Goal: Register for event/course

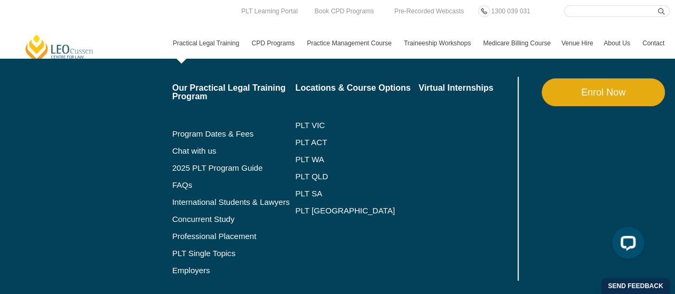
click at [223, 46] on link "Practical Legal Training" at bounding box center [207, 43] width 79 height 31
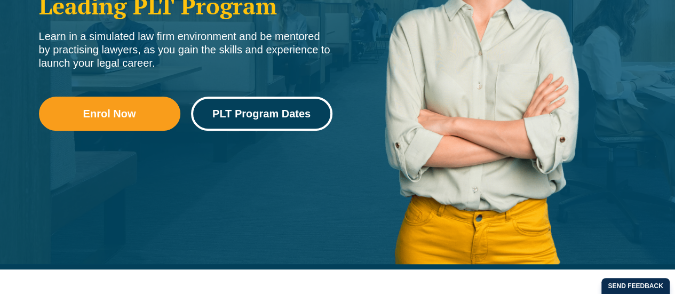
scroll to position [273, 0]
click at [261, 119] on span "PLT Program Dates" at bounding box center [261, 113] width 98 height 11
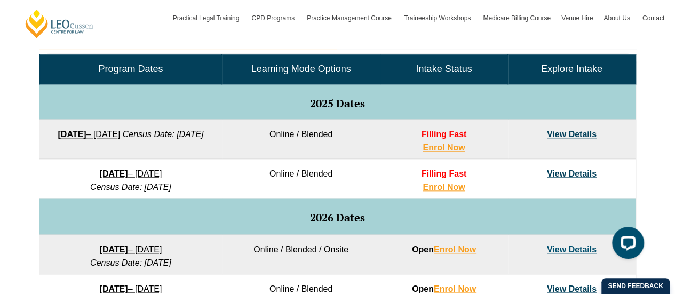
scroll to position [522, 0]
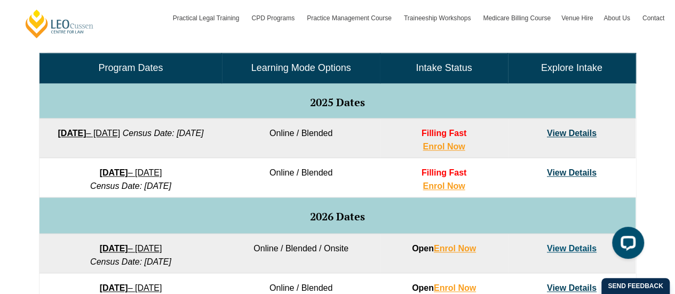
click at [569, 129] on link "View Details" at bounding box center [572, 133] width 50 height 9
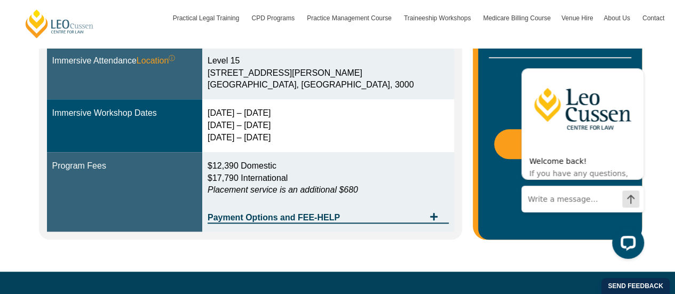
scroll to position [383, 0]
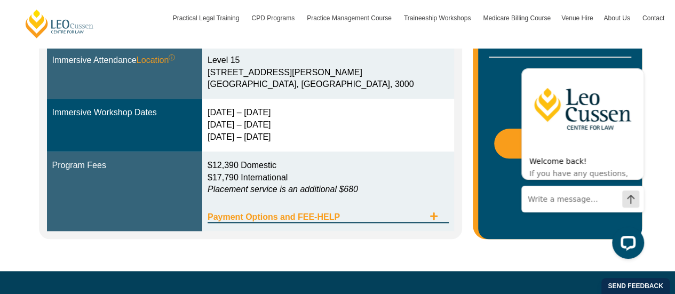
click at [438, 214] on icon "Tabs. Open items with Enter or Space, close with Escape and navigate using the …" at bounding box center [434, 216] width 9 height 9
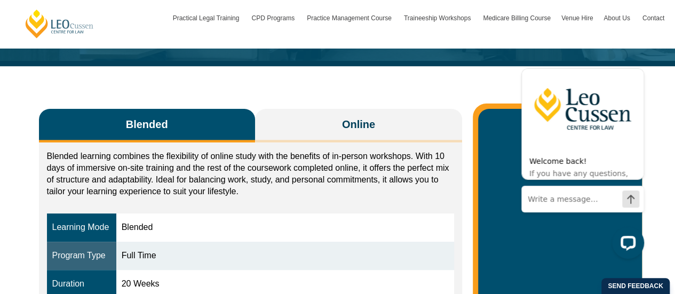
scroll to position [130, 0]
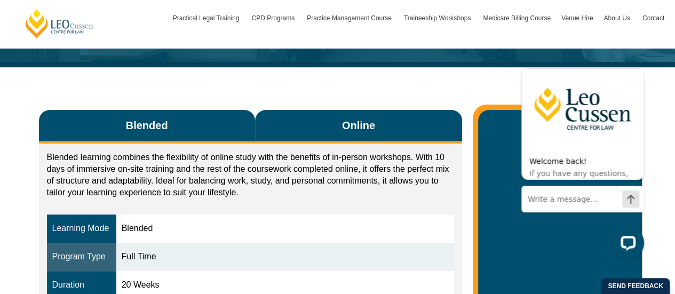
click at [328, 128] on button "Online" at bounding box center [359, 127] width 208 height 34
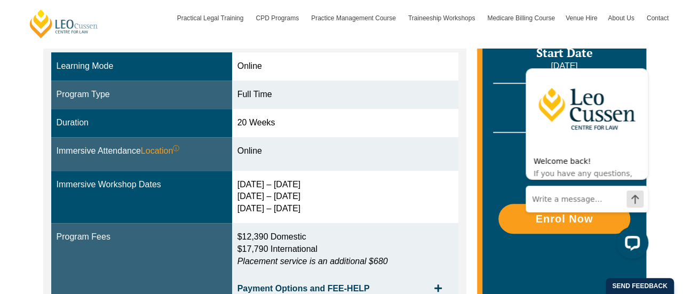
scroll to position [229, 0]
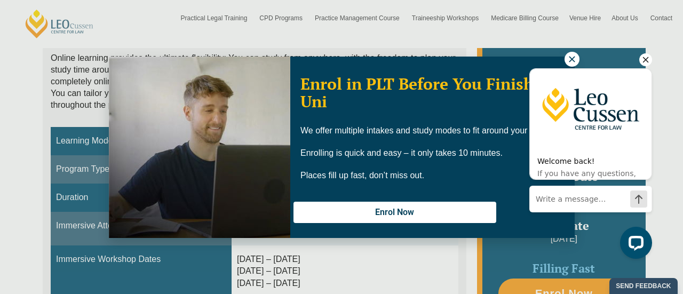
click at [575, 56] on div "Welcome back! If you have any questions, I'm here to help as always. Start the …" at bounding box center [590, 137] width 123 height 169
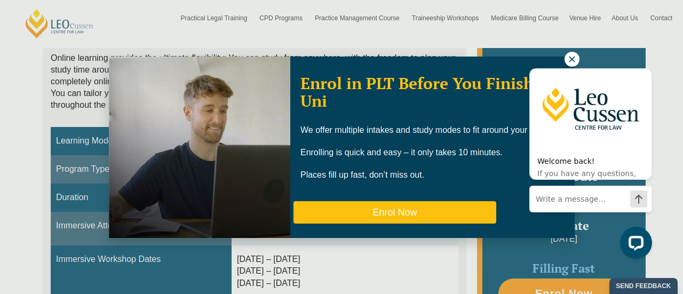
click at [395, 214] on button "Enrol Now" at bounding box center [395, 212] width 203 height 22
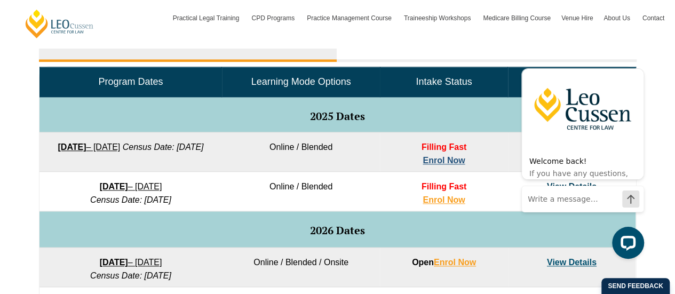
click at [453, 161] on link "Enrol Now" at bounding box center [444, 160] width 42 height 9
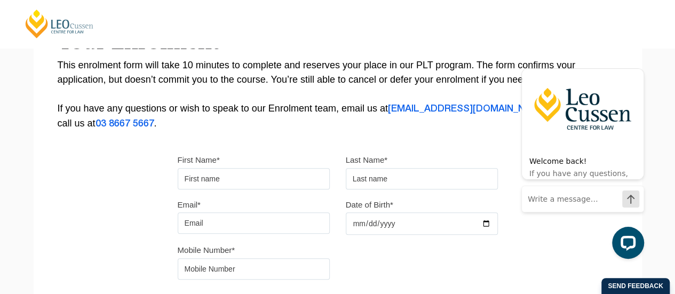
scroll to position [220, 0]
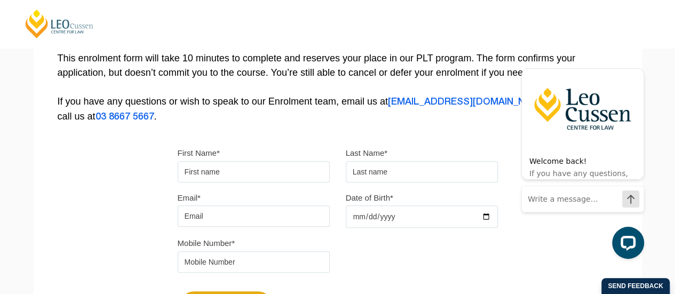
click at [245, 168] on input "First Name*" at bounding box center [254, 171] width 152 height 21
type input "Tsz"
type input "Cheng"
click at [221, 171] on input "Tsz" at bounding box center [254, 171] width 152 height 21
type input "Tsz Wai"
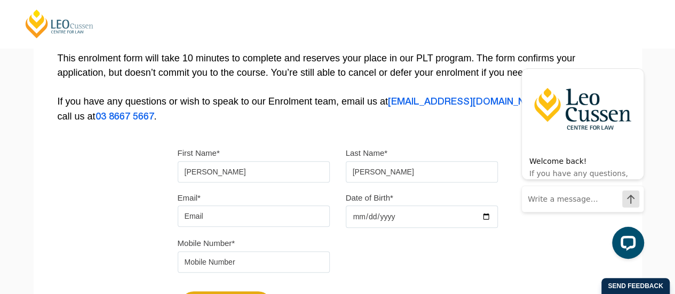
click at [228, 216] on input "Email*" at bounding box center [254, 215] width 152 height 21
type input "waicheng123@gmail.com"
click at [421, 218] on input "Date of Birth*" at bounding box center [422, 216] width 152 height 22
type input "2001-07-14"
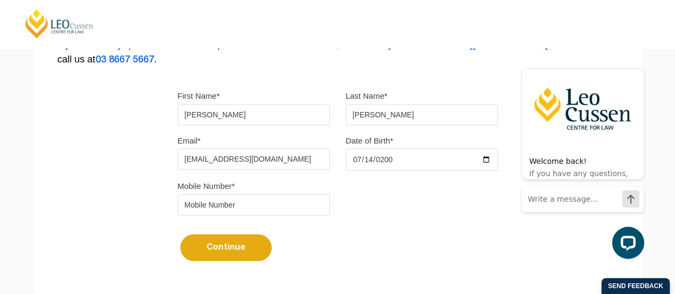
click at [213, 200] on input "tel" at bounding box center [254, 204] width 152 height 21
type input "0481956251"
click at [211, 238] on button "Continue" at bounding box center [225, 247] width 91 height 27
select select
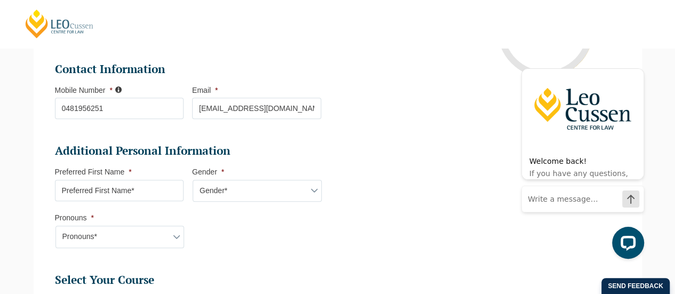
scroll to position [311, 0]
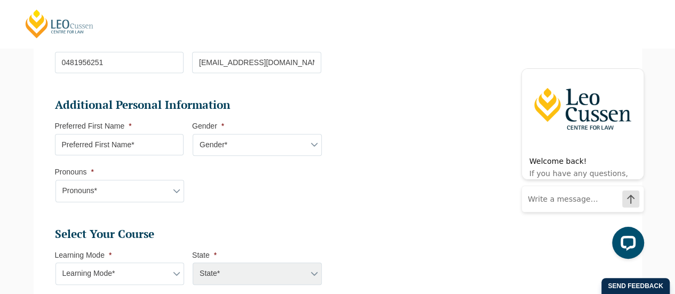
click at [131, 150] on input "Preferred First Name *" at bounding box center [119, 144] width 129 height 21
type input "Yannis"
click at [234, 154] on select "Gender* Male Female Nonbinary Intersex Prefer not to disclose Other" at bounding box center [257, 145] width 129 height 22
select select "Female"
click at [193, 134] on select "Gender* Male Female Nonbinary Intersex Prefer not to disclose Other" at bounding box center [257, 145] width 129 height 22
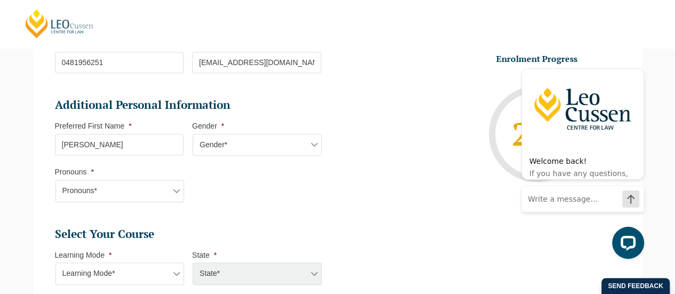
click at [126, 189] on select "Pronouns* She/Her/Hers He/Him/His They/Them/Theirs Other Prefer not to disclose" at bounding box center [120, 191] width 129 height 22
select select "She/Her/Hers"
click at [56, 180] on select "Pronouns* She/Her/Hers He/Him/His They/Them/Theirs Other Prefer not to disclose" at bounding box center [120, 191] width 129 height 22
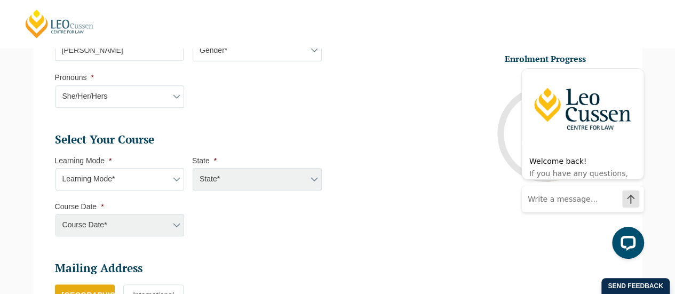
scroll to position [407, 0]
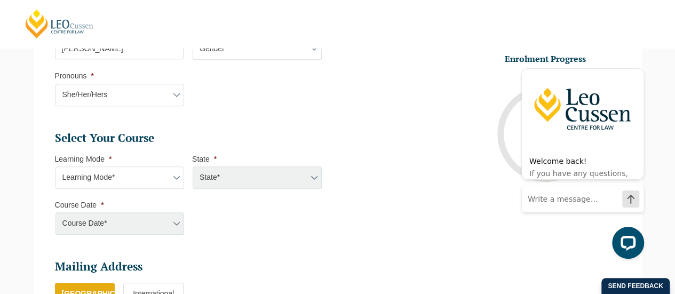
click at [117, 180] on select "Learning Mode* Online Full Time Learning Online Part Time Learning Blended Full…" at bounding box center [120, 178] width 129 height 22
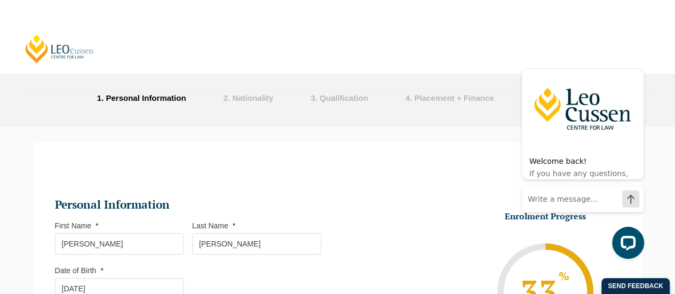
scroll to position [0, 0]
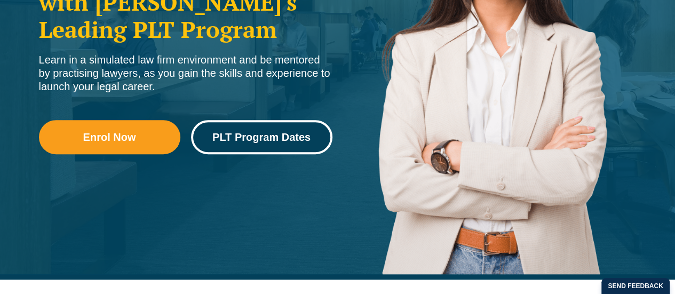
scroll to position [263, 0]
click at [262, 134] on span "PLT Program Dates" at bounding box center [261, 137] width 98 height 11
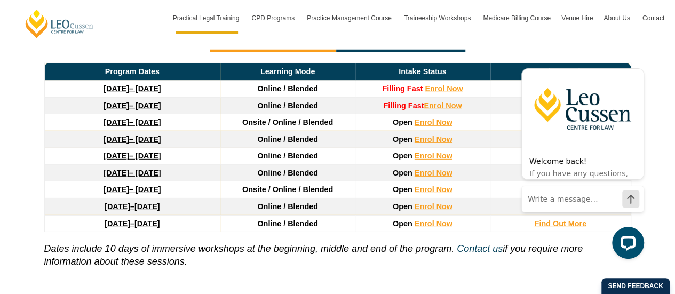
scroll to position [1513, 0]
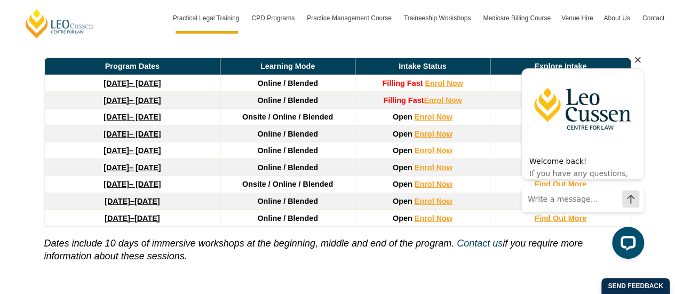
click at [643, 61] on icon "Hide greeting" at bounding box center [637, 59] width 13 height 13
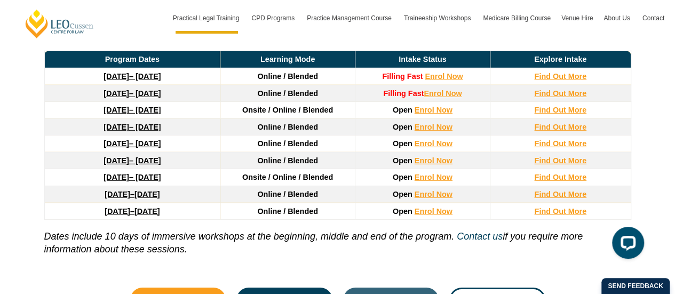
scroll to position [1521, 0]
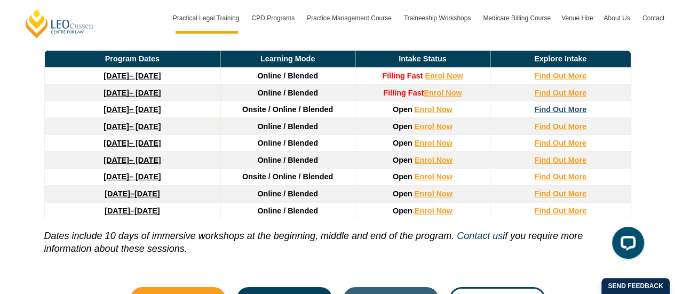
click at [564, 105] on strong "Find Out More" at bounding box center [560, 109] width 52 height 9
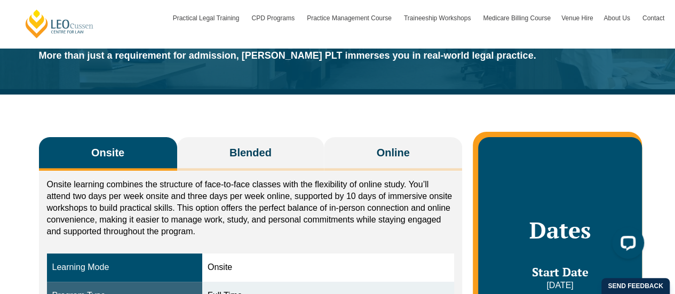
scroll to position [102, 0]
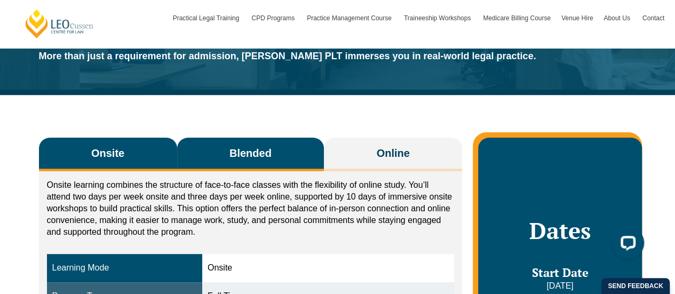
click at [245, 161] on button "Blended" at bounding box center [250, 155] width 147 height 34
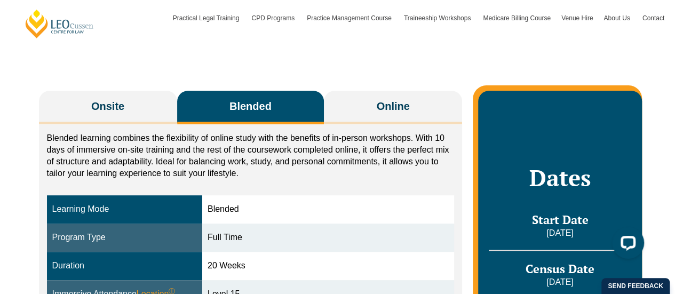
scroll to position [150, 0]
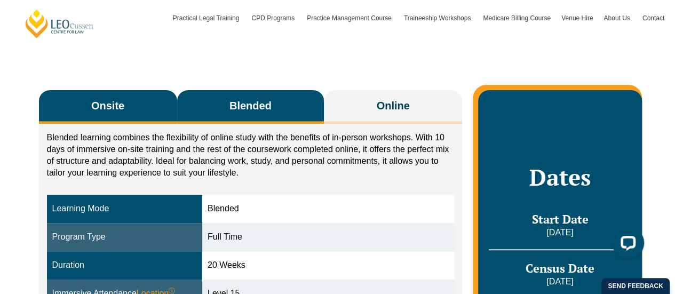
click at [140, 112] on button "Onsite" at bounding box center [108, 107] width 138 height 34
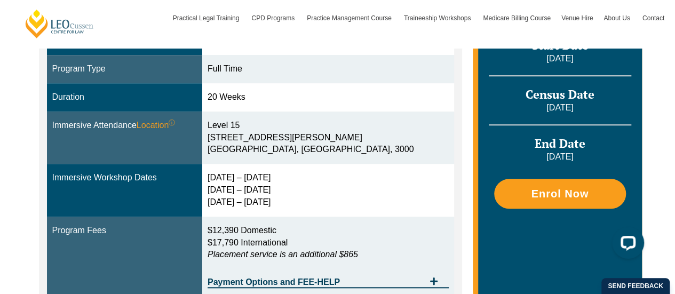
scroll to position [286, 0]
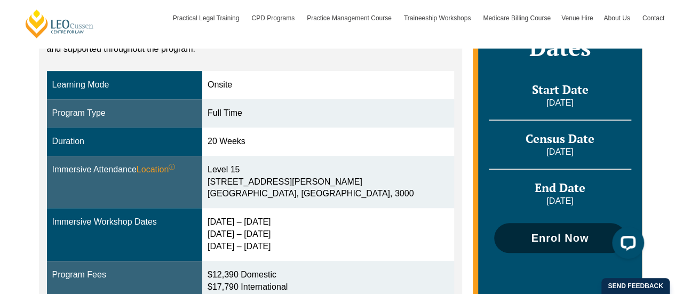
click at [525, 229] on link "Enrol Now" at bounding box center [559, 238] width 131 height 30
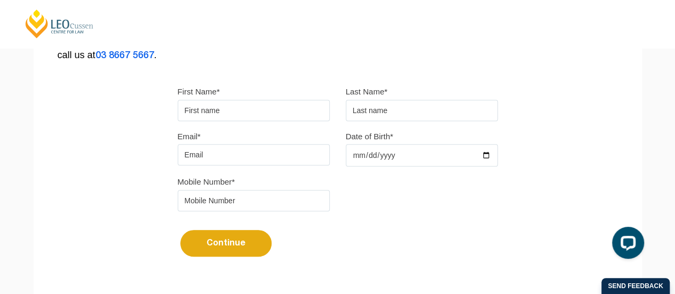
scroll to position [310, 0]
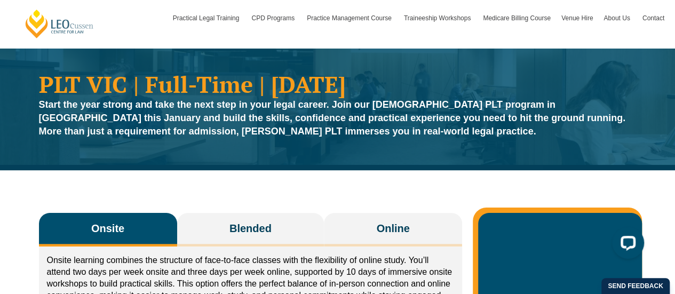
scroll to position [26, 0]
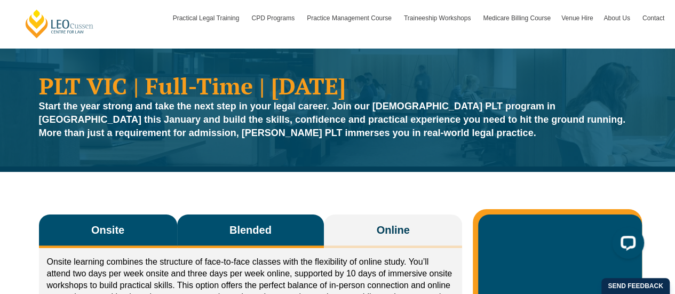
click at [264, 237] on button "Blended" at bounding box center [250, 232] width 147 height 34
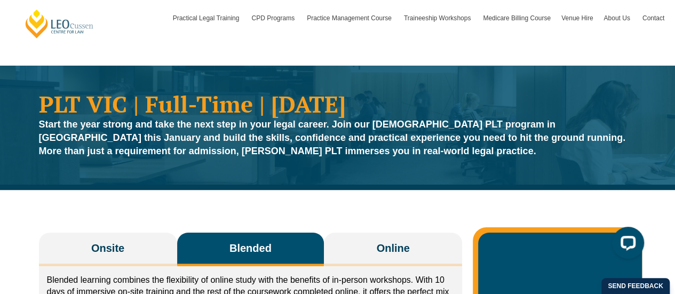
scroll to position [6, 0]
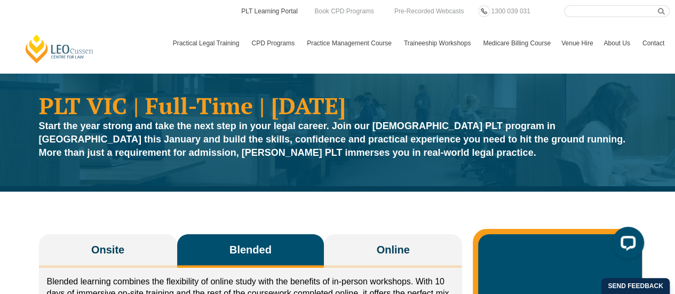
click at [276, 6] on link "PLT Learning Portal" at bounding box center [269, 11] width 59 height 12
